Goal: Entertainment & Leisure: Browse casually

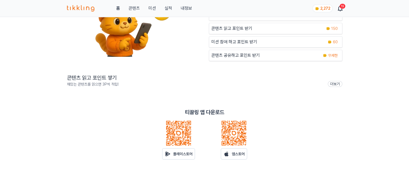
scroll to position [46, 0]
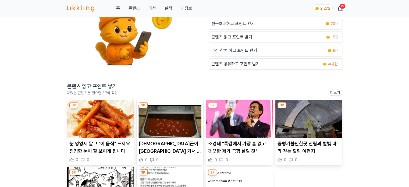
click at [113, 121] on img at bounding box center [100, 119] width 67 height 38
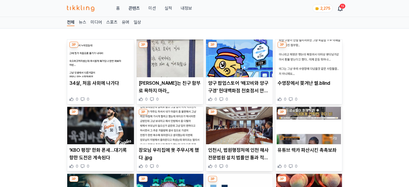
drag, startPoint x: 0, startPoint y: 0, endPoint x: 29, endPoint y: 73, distance: 78.6
click at [29, 73] on div "3P 34살, 처음 사회에 나가다 0 0 3P 막차타는 친구 함부로 욕하지 마라,, 0 0 3P 양구 팝업스토어 ‘배꼬비와 양구구경’ 현대백화…" at bounding box center [204, 178] width 409 height 299
click at [94, 66] on img at bounding box center [100, 59] width 67 height 38
click at [96, 56] on img at bounding box center [100, 59] width 67 height 38
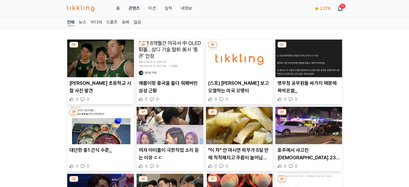
click at [189, 60] on img at bounding box center [170, 59] width 67 height 38
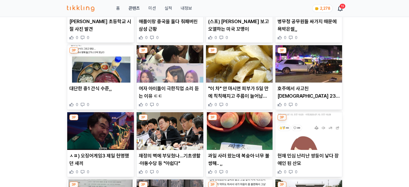
scroll to position [81, 0]
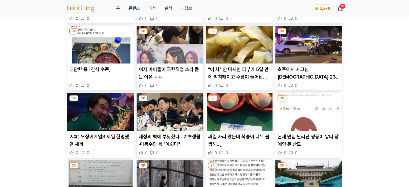
click at [174, 50] on img at bounding box center [170, 45] width 67 height 38
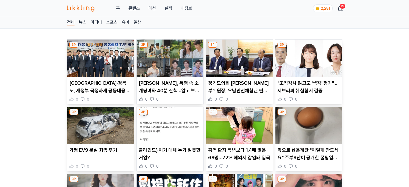
click at [154, 64] on img at bounding box center [170, 59] width 67 height 38
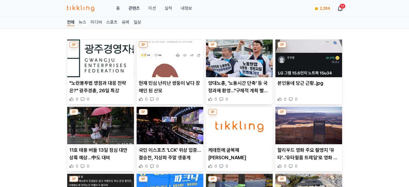
scroll to position [108, 0]
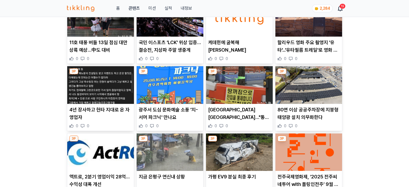
click at [101, 91] on img at bounding box center [100, 85] width 67 height 38
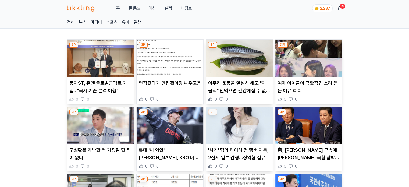
click at [161, 64] on img at bounding box center [170, 59] width 67 height 38
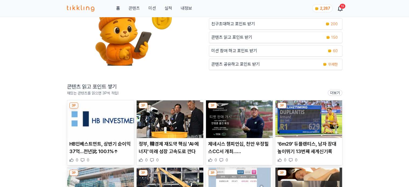
scroll to position [108, 0]
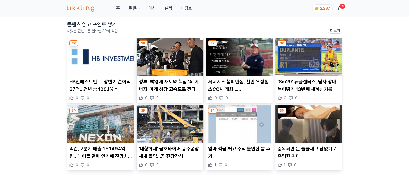
click at [112, 60] on img at bounding box center [100, 57] width 67 height 38
click at [174, 61] on img at bounding box center [170, 57] width 67 height 38
